Goal: Obtain resource: Obtain resource

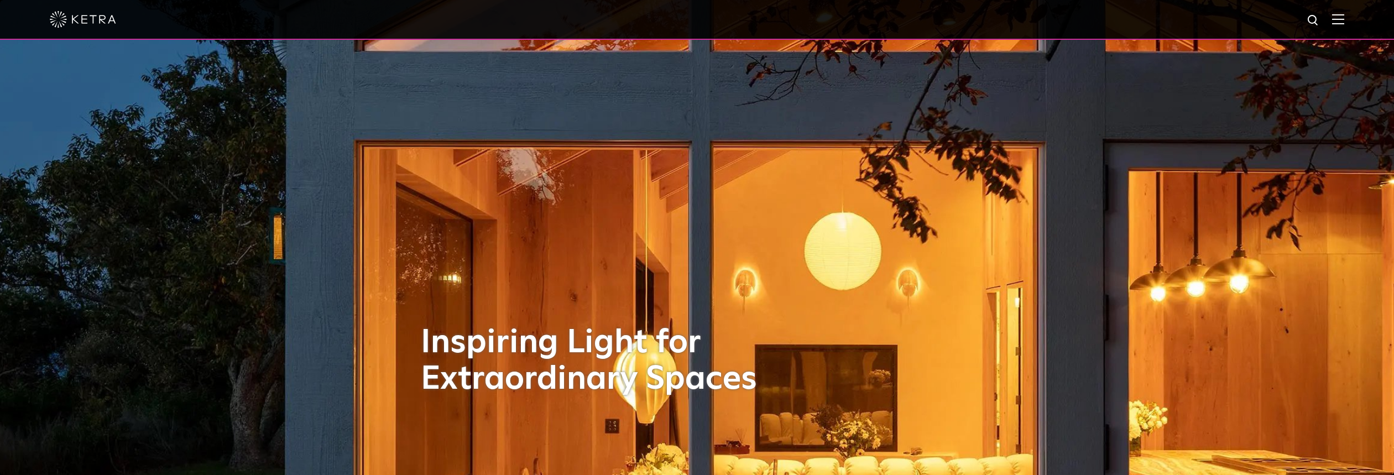
click at [64, 18] on img at bounding box center [83, 19] width 66 height 17
click at [1343, 19] on img at bounding box center [1338, 19] width 12 height 11
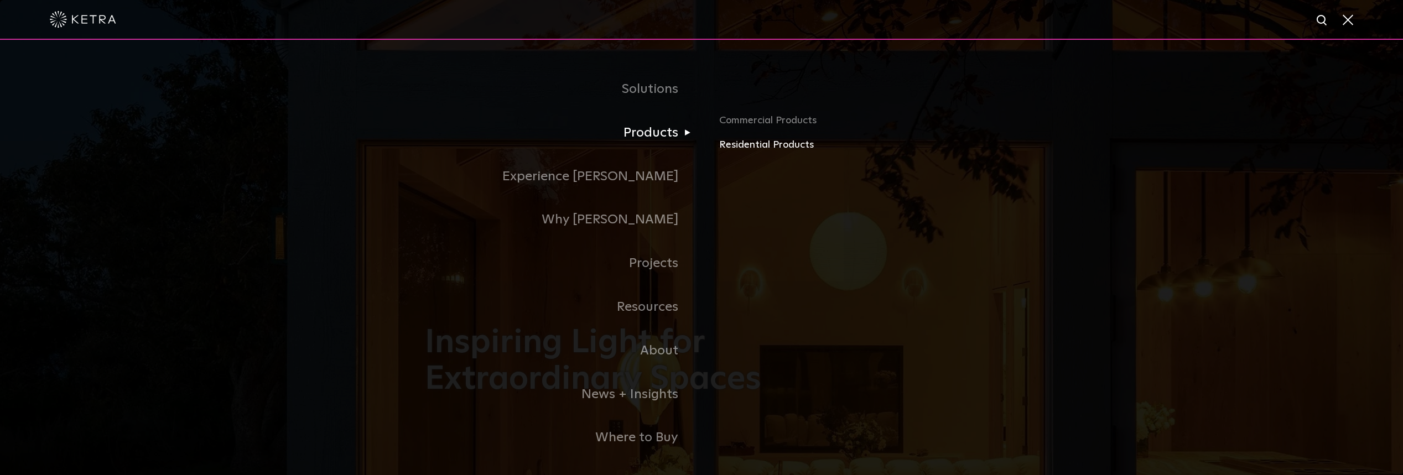
click at [728, 141] on link "Residential Products" at bounding box center [848, 145] width 259 height 16
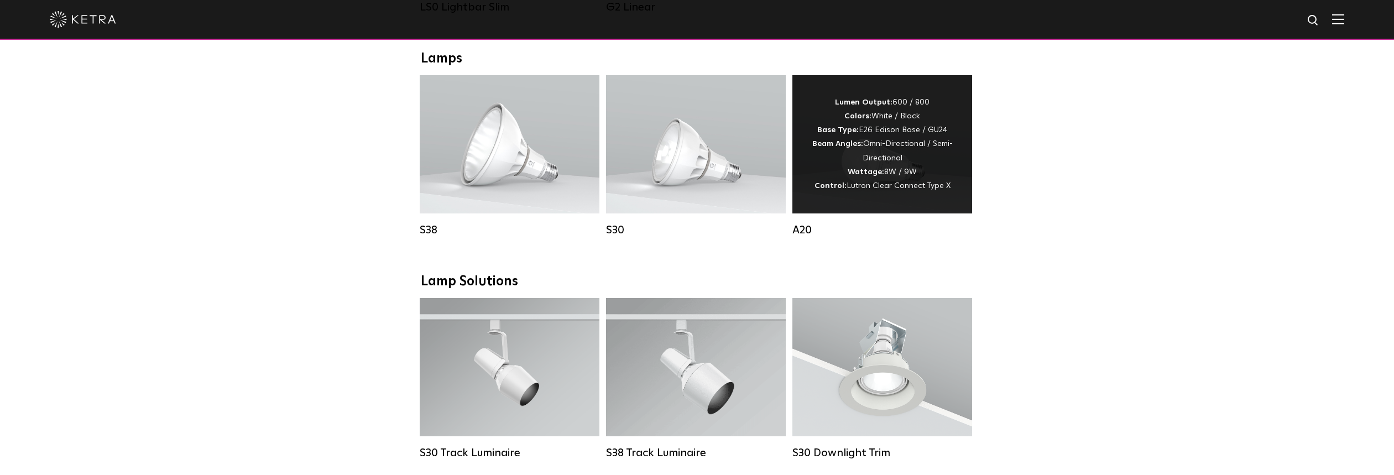
scroll to position [718, 0]
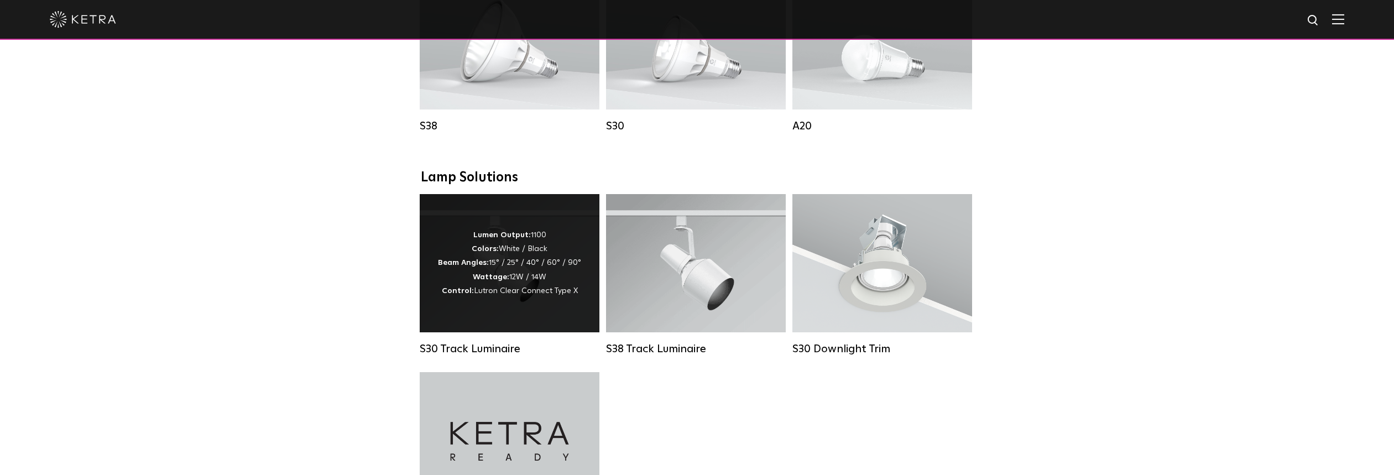
click at [557, 303] on div "Lumen Output: 1100 Colors: White / Black Beam Angles: 15° / 25° / 40° / 60° / 9…" at bounding box center [510, 263] width 180 height 138
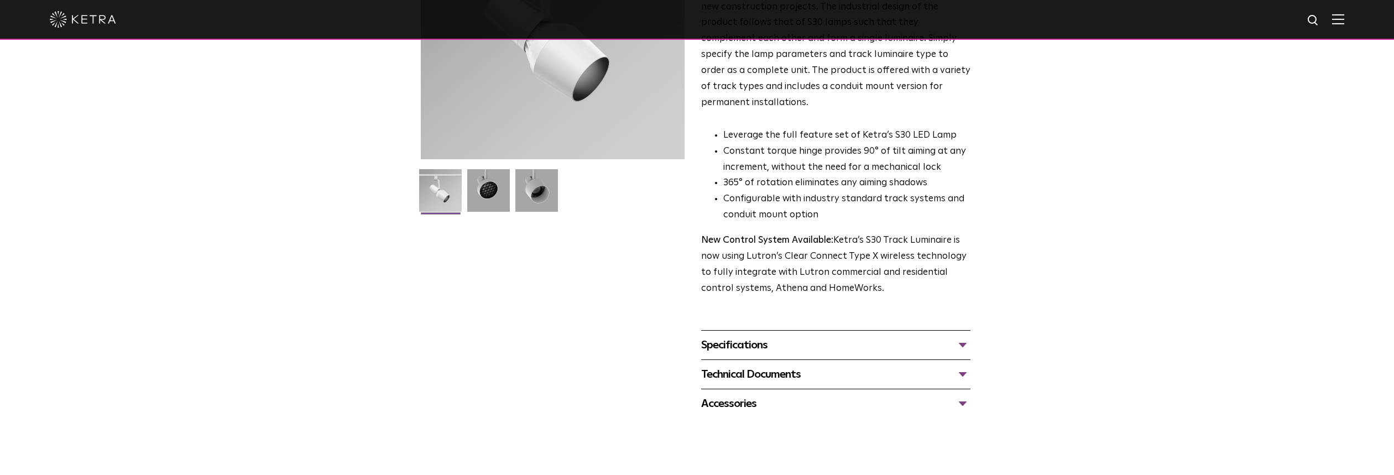
scroll to position [187, 0]
click at [760, 339] on div "Specifications LUMEN OUTPUTS 1100 HOUSING COLORS White, Black BEAM ANGLES 15°, …" at bounding box center [835, 343] width 269 height 29
click at [760, 336] on div "Specifications" at bounding box center [835, 344] width 269 height 18
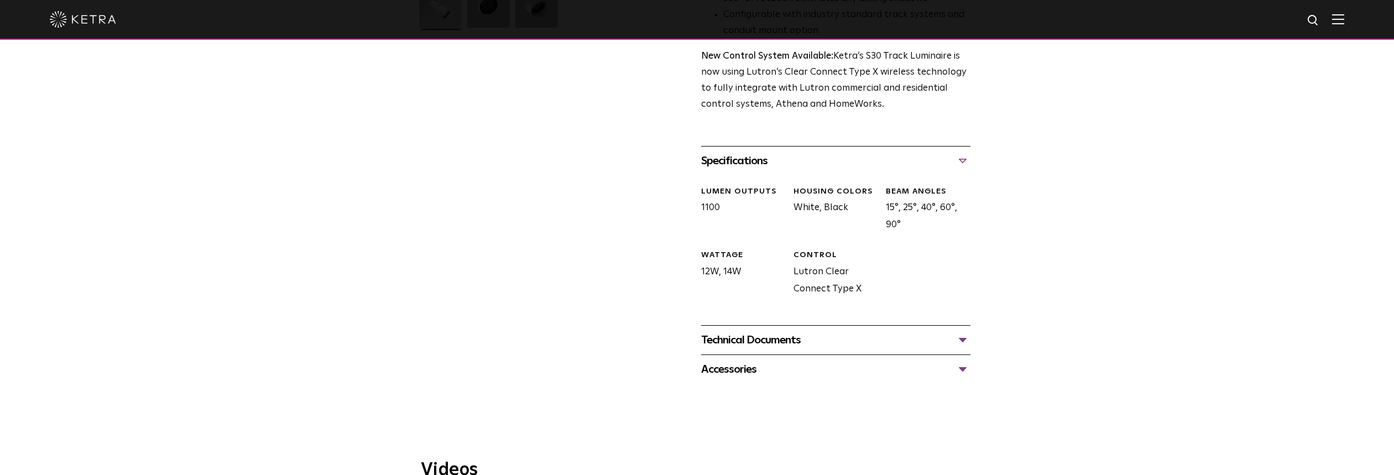
scroll to position [376, 0]
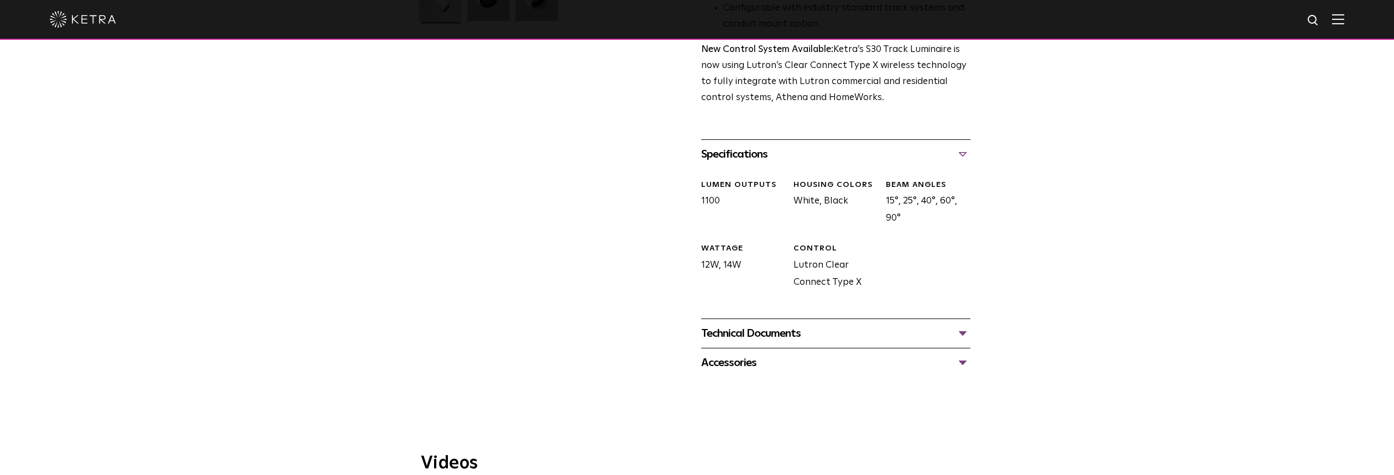
click at [765, 325] on div "Technical Documents" at bounding box center [835, 334] width 269 height 18
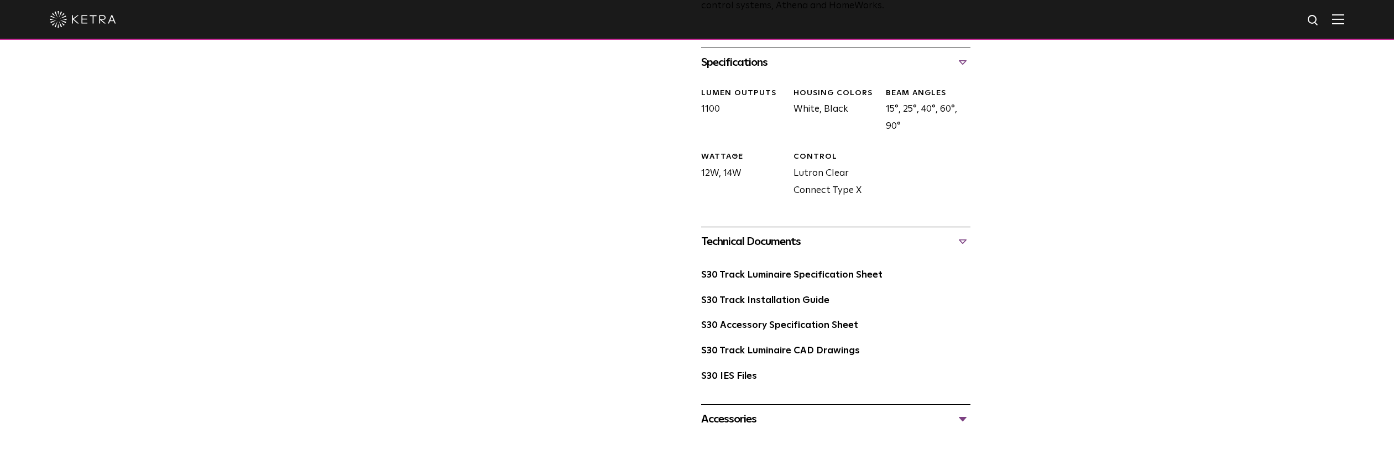
scroll to position [476, 0]
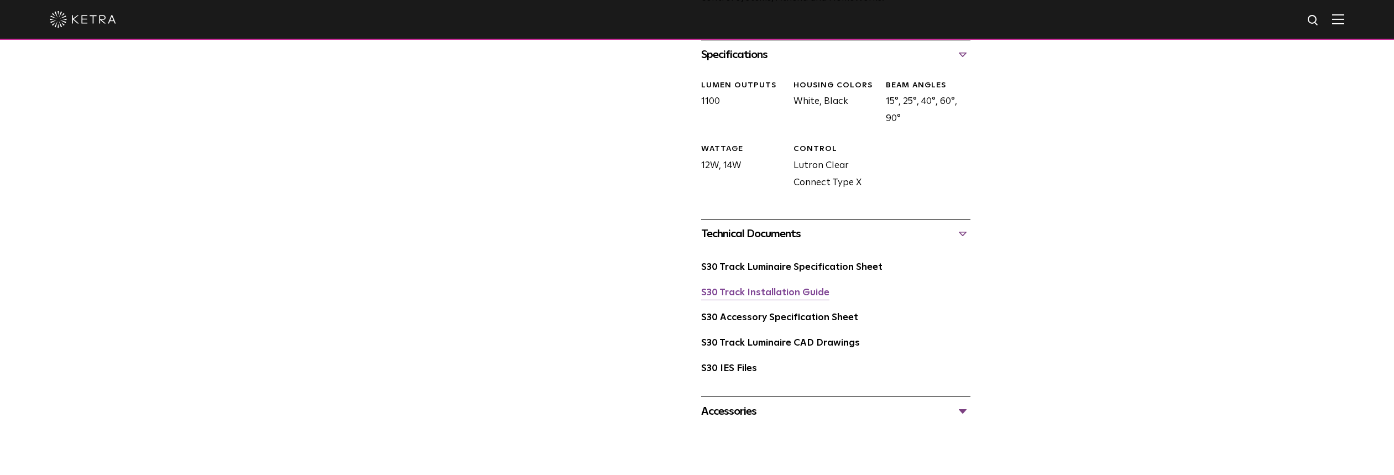
click at [780, 288] on link "S30 Track Installation Guide" at bounding box center [765, 292] width 128 height 9
